Goal: Task Accomplishment & Management: Use online tool/utility

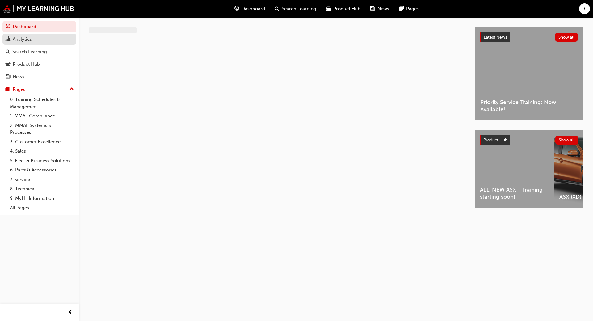
click at [29, 40] on div "Analytics" at bounding box center [22, 39] width 19 height 7
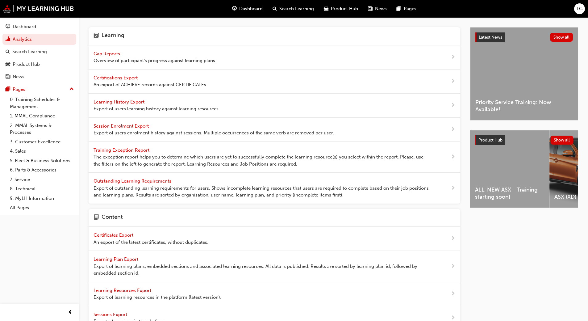
click at [113, 52] on span "Gap Reports" at bounding box center [108, 54] width 28 height 6
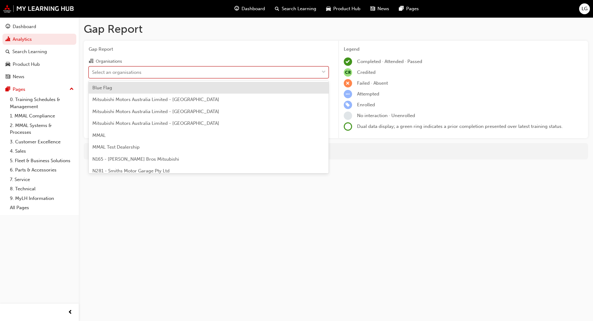
click at [106, 71] on div "Select an organisations" at bounding box center [116, 72] width 49 height 7
click at [93, 71] on input "Organisations option Blue Flag focused, 1 of 202. 202 results available. Use Up…" at bounding box center [92, 71] width 1 height 5
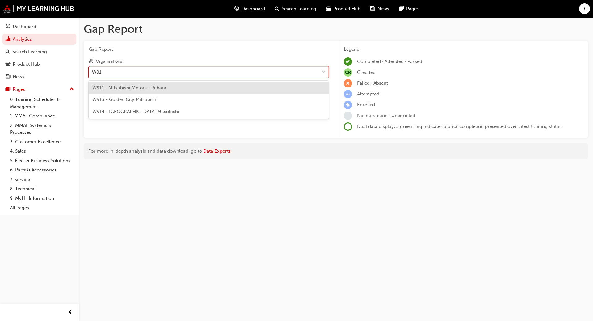
type input "W913"
click at [116, 89] on span "W913 - Golden City Mitsubishi" at bounding box center [124, 88] width 65 height 6
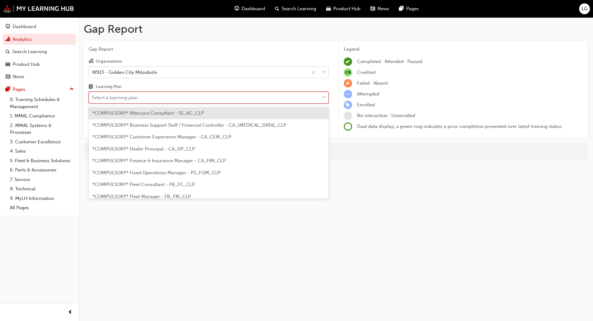
click at [111, 101] on div "Select a learning plan" at bounding box center [115, 97] width 46 height 7
click at [93, 100] on input "Learning Plan option *COMPULSORY* Aftercare Consultant - SS_AC_CLP focused, 1 o…" at bounding box center [92, 97] width 1 height 5
type input "adv"
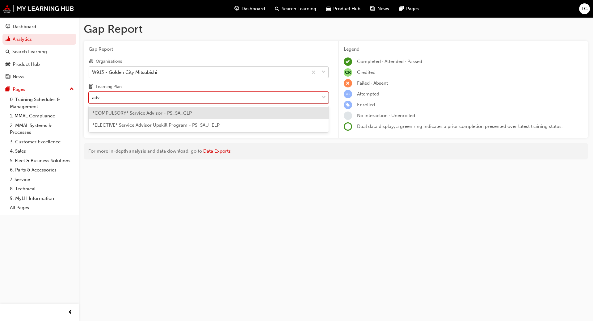
click at [128, 111] on span "*COMPULSORY* Service Advisor - PS_SA_CLP" at bounding box center [141, 113] width 99 height 6
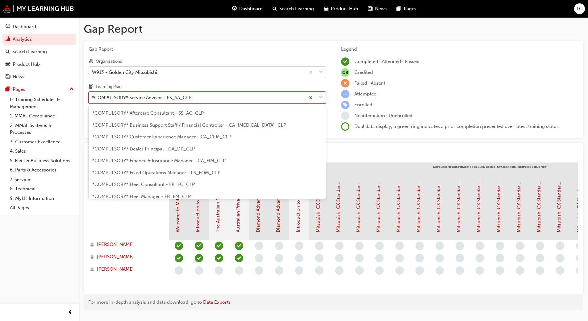
click at [320, 97] on span "down-icon" at bounding box center [321, 98] width 4 height 8
click at [93, 97] on input "Learning Plan option *COMPULSORY* Service Advisor - PS_SA_CLP, selected. option…" at bounding box center [92, 97] width 1 height 5
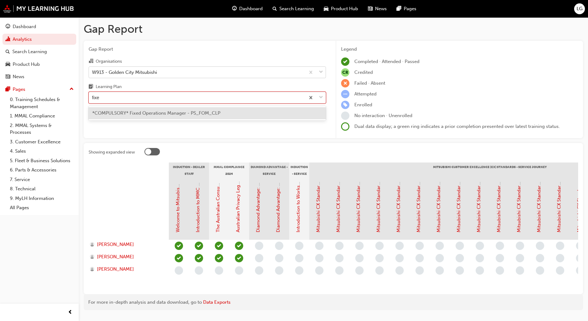
type input "fixed"
click at [148, 113] on span "*COMPULSORY* Fixed Operations Manager - PS_FOM_CLP" at bounding box center [156, 113] width 128 height 6
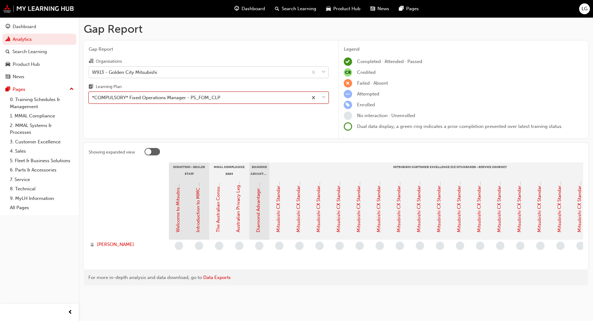
click at [141, 98] on div "*COMPULSORY* Fixed Operations Manager - PS_FOM_CLP" at bounding box center [156, 97] width 128 height 7
click at [93, 98] on input "Learning Plan option *COMPULSORY* Fixed Operations Manager - PS_FOM_CLP, select…" at bounding box center [92, 97] width 1 height 5
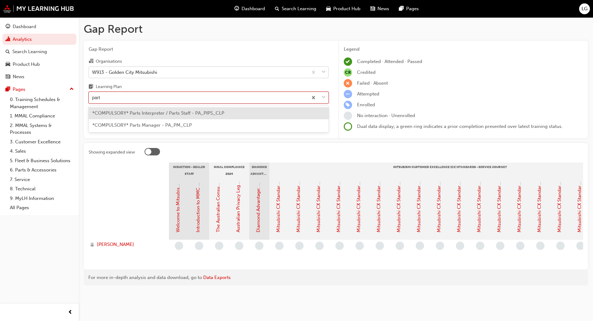
type input "parts"
click at [147, 114] on span "*COMPULSORY* Parts Interpreter / Parts Staff - PA_PIPS_CLP" at bounding box center [158, 113] width 132 height 6
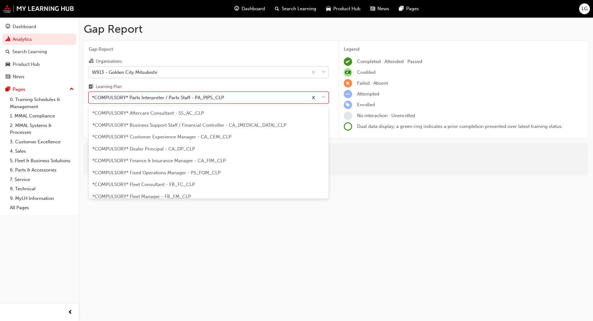
click at [147, 100] on div "*COMPULSORY* Parts Interpreter / Parts Staff - PA_PIPS_CLP" at bounding box center [158, 97] width 132 height 7
click at [93, 100] on input "Learning Plan option *COMPULSORY* Parts Interpreter / Parts Staff - PA_PIPS_CLP…" at bounding box center [92, 97] width 1 height 5
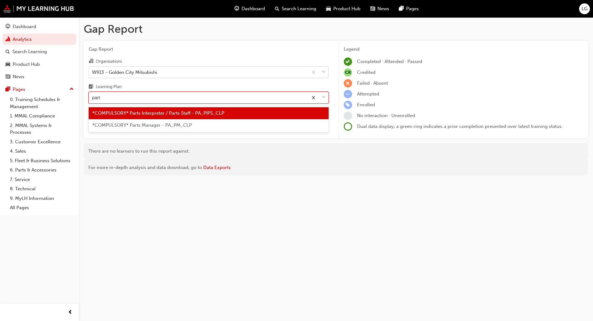
type input "parts"
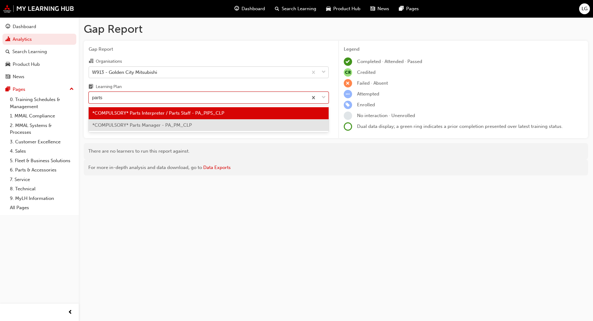
click at [141, 121] on div "*COMPULSORY* Parts Manager - PA_PM_CLP" at bounding box center [209, 125] width 240 height 12
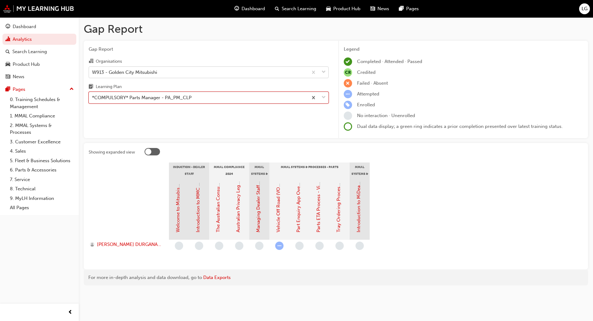
click at [138, 97] on div "*COMPULSORY* Parts Manager - PA_PM_CLP" at bounding box center [141, 97] width 99 height 7
click at [93, 97] on input "Learning Plan option *COMPULSORY* Parts Manager - PA_PM_CLP, selected. 0 result…" at bounding box center [92, 97] width 1 height 5
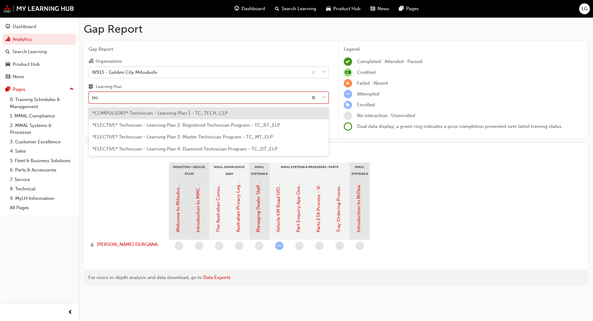
type input "tech"
click at [139, 110] on div "*COMPULSORY* Technician - Learning Plan 1 - TC_TECH_CLP" at bounding box center [209, 113] width 240 height 12
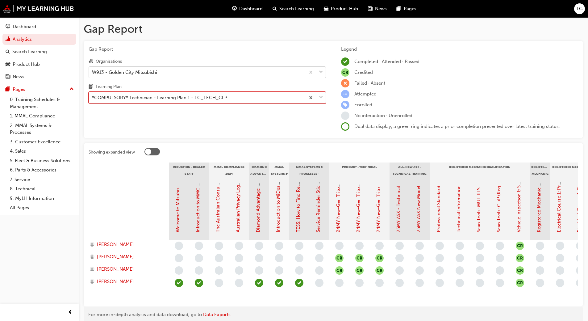
click at [185, 49] on span "Gap Report" at bounding box center [207, 49] width 237 height 7
click at [140, 97] on div "*COMPULSORY* Technician - Learning Plan 1 - TC_TECH_CLP" at bounding box center [159, 97] width 135 height 7
click at [93, 97] on input "Learning Plan *COMPULSORY* Technician - Learning Plan 1 - TC_TECH_CLP" at bounding box center [92, 97] width 1 height 5
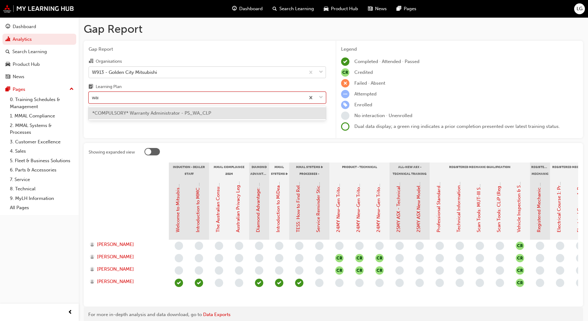
type input "warr"
click at [141, 114] on span "*COMPULSORY* Warranty Administrator - PS_WA_CLP" at bounding box center [151, 113] width 119 height 6
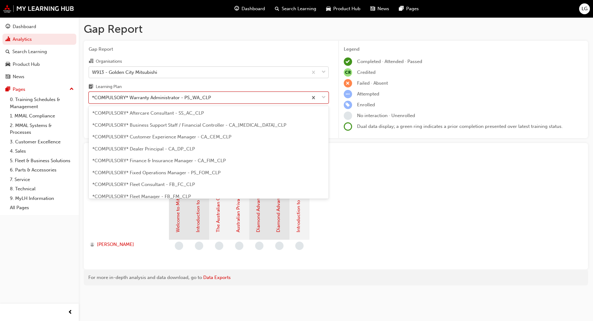
click at [137, 99] on div "*COMPULSORY* Warranty Administrator - PS_WA_CLP" at bounding box center [151, 97] width 119 height 7
click at [93, 99] on input "Learning Plan option *COMPULSORY* Warranty Administrator - PS_WA_CLP, selected.…" at bounding box center [92, 97] width 1 height 5
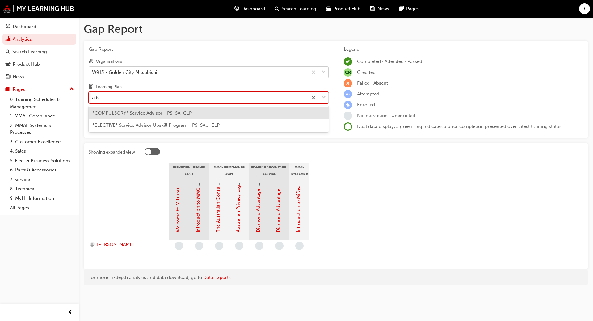
type input "advis"
click at [132, 112] on span "*COMPULSORY* Service Advisor - PS_SA_CLP" at bounding box center [141, 113] width 99 height 6
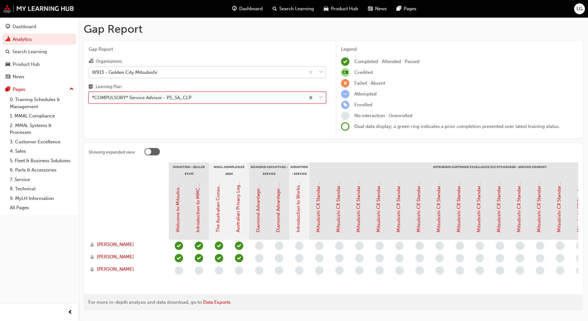
click at [136, 98] on div "*COMPULSORY* Service Advisor - PS_SA_CLP" at bounding box center [141, 97] width 99 height 7
click at [93, 98] on input "Learning Plan option *COMPULSORY* Service Advisor - PS_SA_CLP, selected. 0 resu…" at bounding box center [92, 97] width 1 height 5
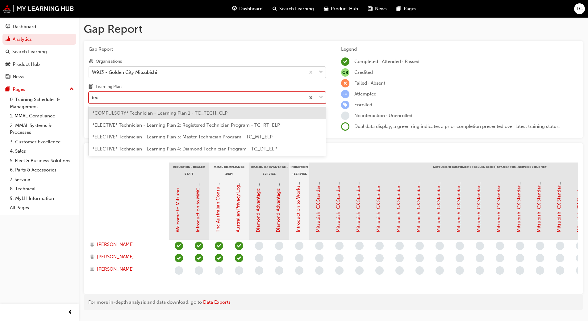
type input "tech"
click at [132, 118] on div "*COMPULSORY* Technician - Learning Plan 1 - TC_TECH_CLP" at bounding box center [207, 113] width 237 height 12
